Goal: Transaction & Acquisition: Purchase product/service

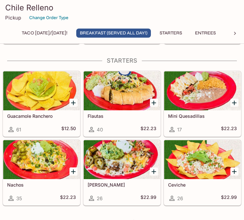
scroll to position [183, 0]
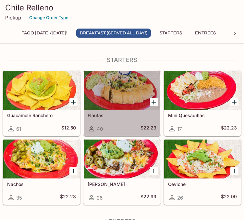
click at [119, 93] on div at bounding box center [122, 90] width 77 height 39
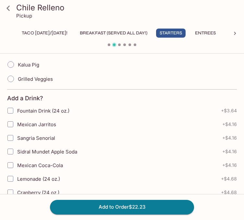
scroll to position [207, 0]
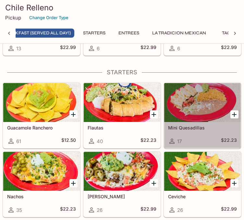
click at [199, 116] on div at bounding box center [202, 102] width 77 height 39
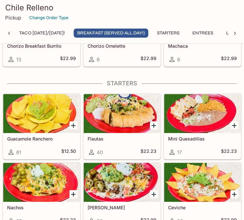
scroll to position [160, 0]
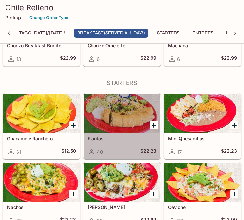
click at [116, 118] on div at bounding box center [122, 113] width 77 height 39
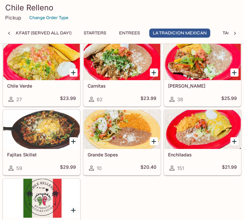
scroll to position [535, 0]
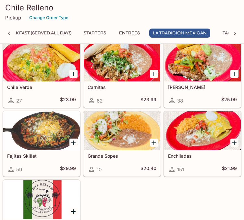
click at [198, 137] on div at bounding box center [202, 130] width 77 height 39
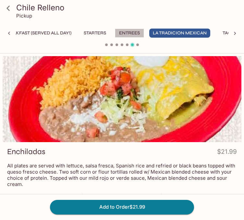
click at [142, 33] on button "Entrees" at bounding box center [129, 33] width 29 height 9
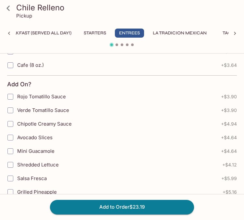
scroll to position [437, 0]
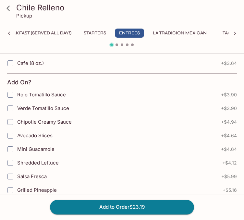
click at [11, 31] on icon at bounding box center [9, 33] width 6 height 6
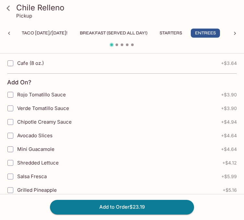
scroll to position [0, 0]
click at [11, 31] on div "Taco Tuesday/Thursday! Breakfast (Served ALL DAY!) Starters Entrees La Tradicio…" at bounding box center [122, 35] width 239 height 13
click at [220, 32] on button "Entrees" at bounding box center [205, 33] width 29 height 9
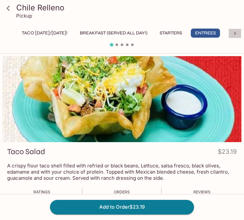
click at [233, 34] on icon at bounding box center [234, 33] width 6 height 6
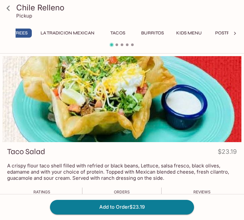
scroll to position [0, 202]
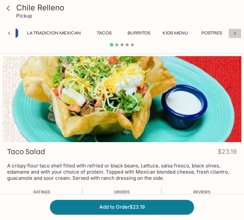
click at [236, 31] on icon at bounding box center [234, 33] width 6 height 6
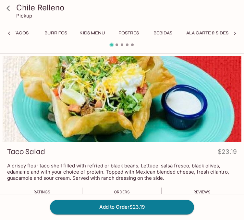
scroll to position [0, 307]
click at [236, 31] on div "Taco Tuesday/Thursday! Breakfast (Served ALL DAY!) Starters Entrees La Tradicio…" at bounding box center [122, 35] width 239 height 13
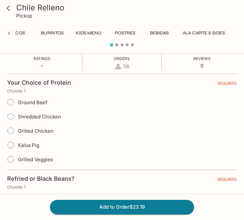
scroll to position [0, 0]
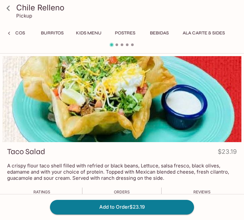
click at [13, 8] on icon at bounding box center [8, 8] width 11 height 11
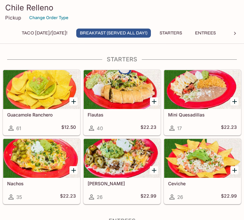
scroll to position [184, 0]
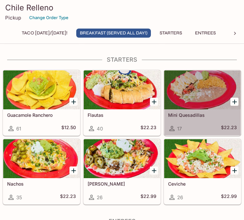
click at [197, 127] on div "17 $22.23" at bounding box center [202, 128] width 69 height 8
